Goal: Transaction & Acquisition: Purchase product/service

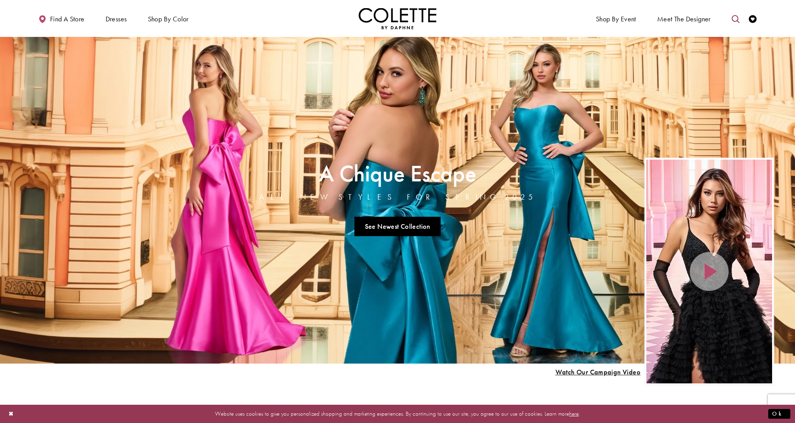
click at [730, 17] on link "Toggle search" at bounding box center [736, 18] width 12 height 21
click at [682, 21] on input "Search" at bounding box center [696, 19] width 94 height 12
click at [671, 16] on input "Search" at bounding box center [696, 19] width 94 height 12
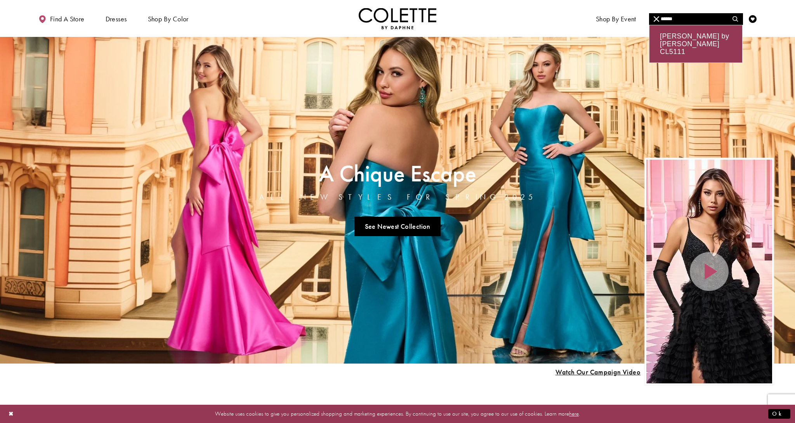
type input "******"
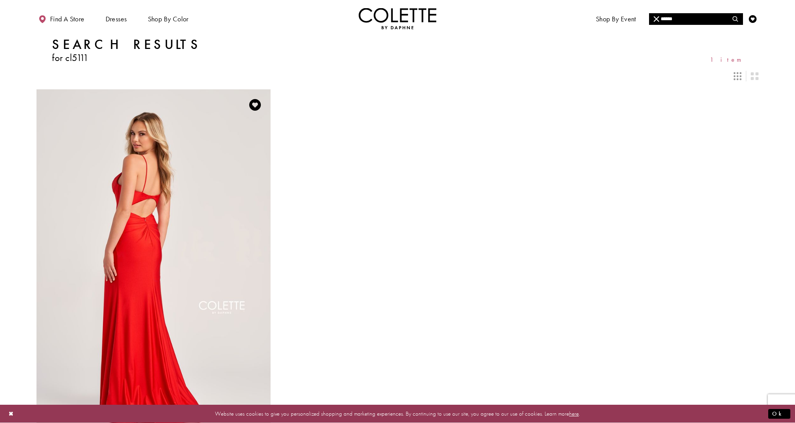
click at [152, 204] on img "Visit Colette by Daphne Style No. CL5111 Page" at bounding box center [154, 259] width 234 height 341
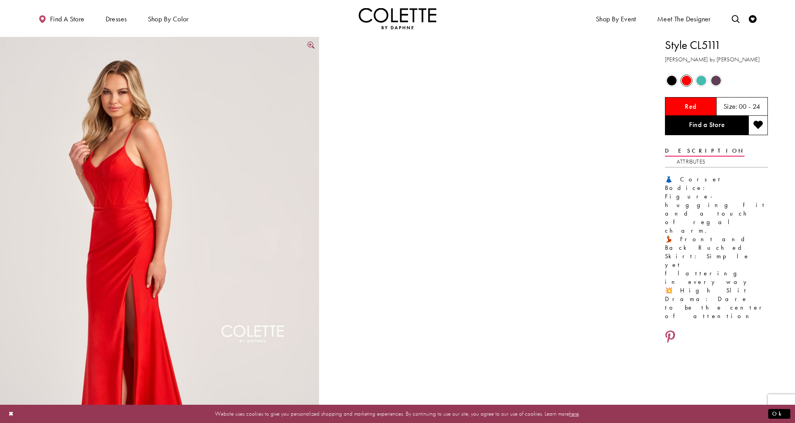
scroll to position [2, 0]
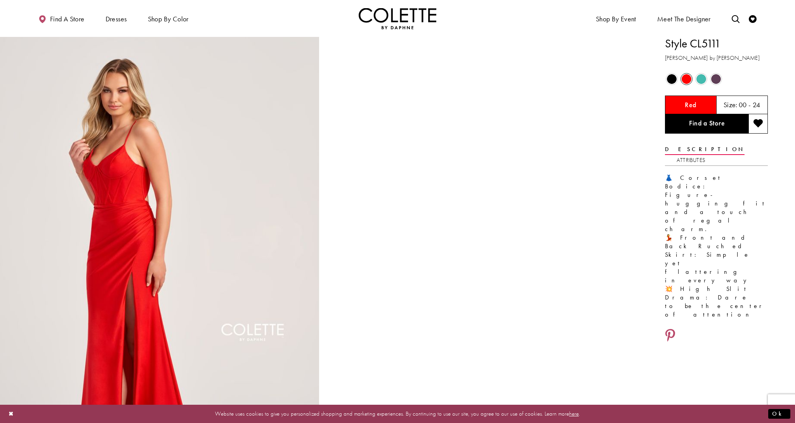
click at [672, 82] on span "Product color controls state depends on size chosen" at bounding box center [672, 79] width 10 height 10
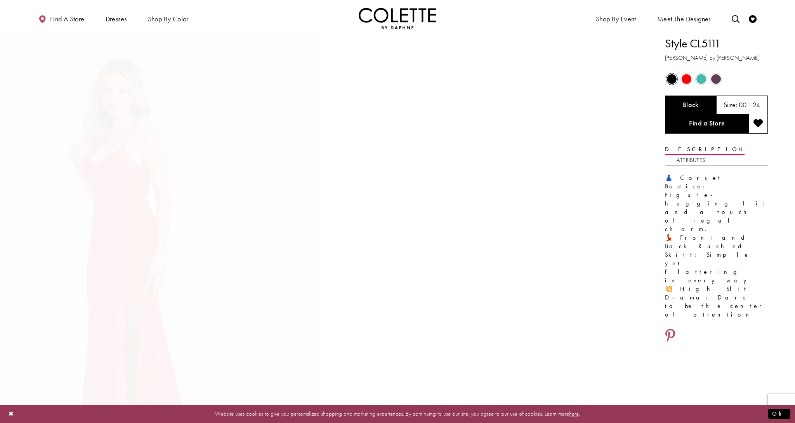
scroll to position [0, 0]
